Goal: Task Accomplishment & Management: Use online tool/utility

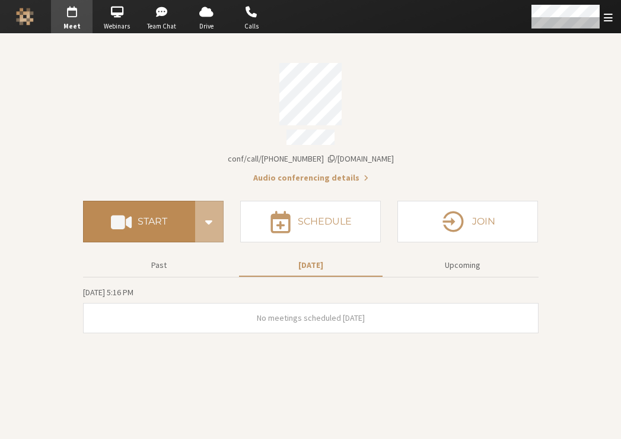
click at [153, 210] on button "Start" at bounding box center [139, 222] width 112 height 42
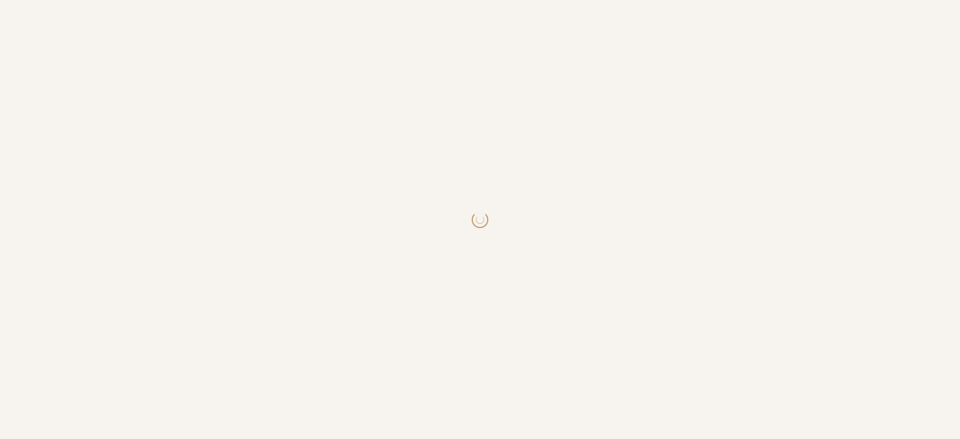
click at [919, 67] on body at bounding box center [480, 219] width 960 height 439
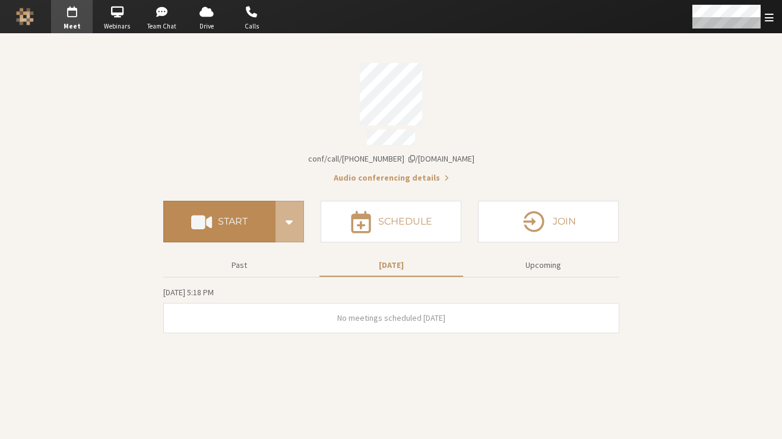
click at [245, 210] on button "Start" at bounding box center [219, 222] width 112 height 42
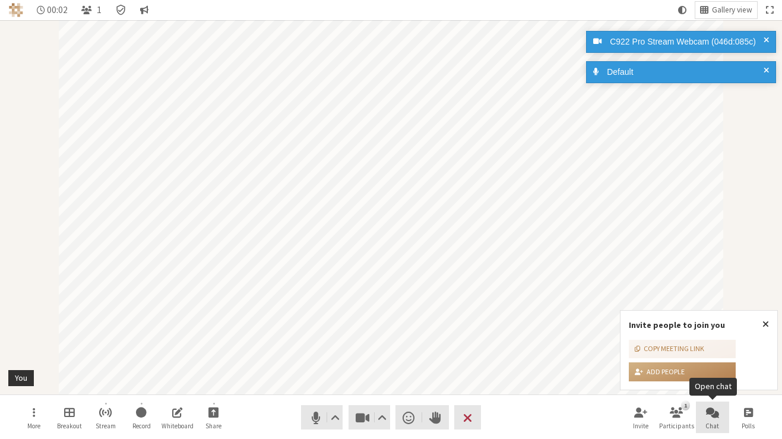
click at [711, 418] on span "Open chat" at bounding box center [712, 412] width 13 height 14
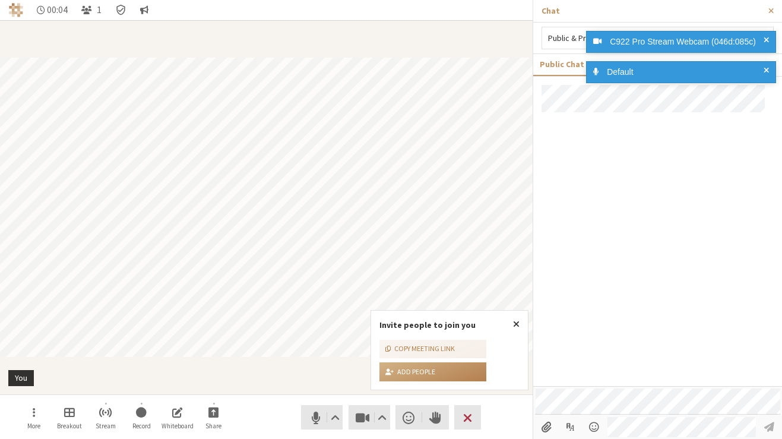
click at [768, 38] on span at bounding box center [765, 42] width 5 height 12
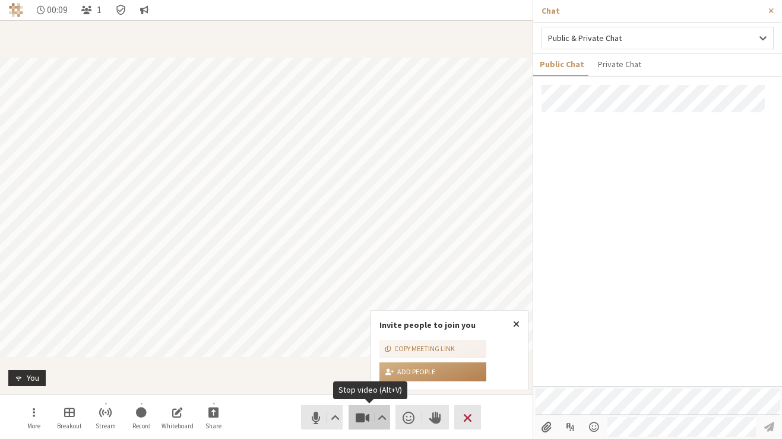
click at [353, 417] on button "Video" at bounding box center [369, 417] width 42 height 24
